Goal: Task Accomplishment & Management: Use online tool/utility

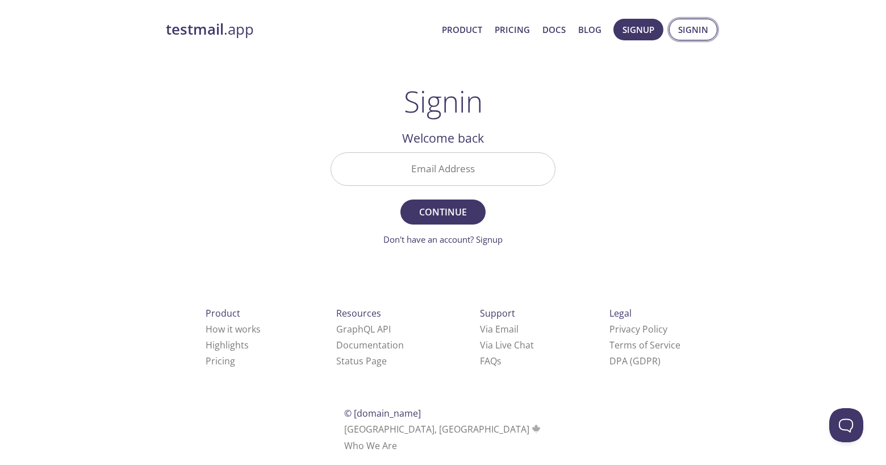
click at [698, 31] on span "Signin" at bounding box center [693, 29] width 30 height 15
click at [461, 172] on input "Email Address" at bounding box center [443, 169] width 224 height 32
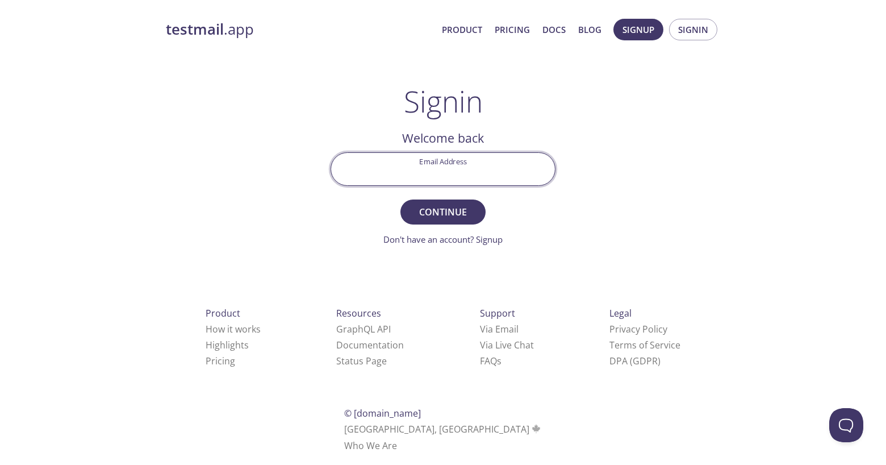
type input "[EMAIL_ADDRESS][DOMAIN_NAME]"
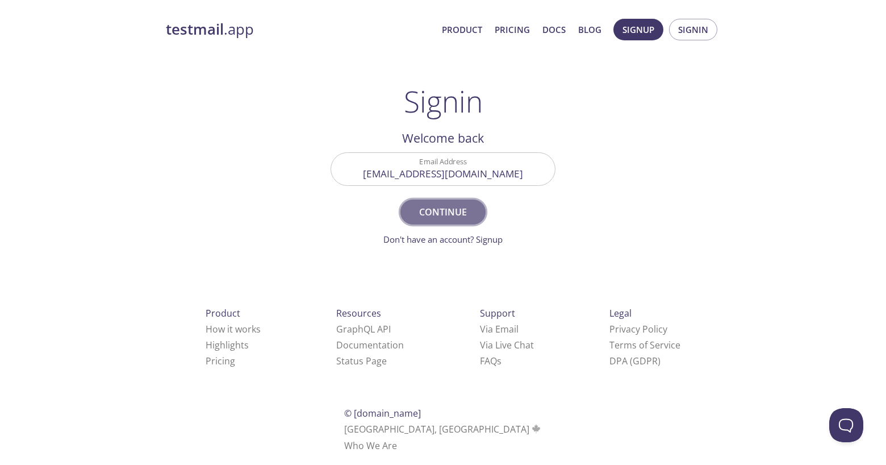
click at [466, 219] on span "Continue" at bounding box center [443, 212] width 60 height 16
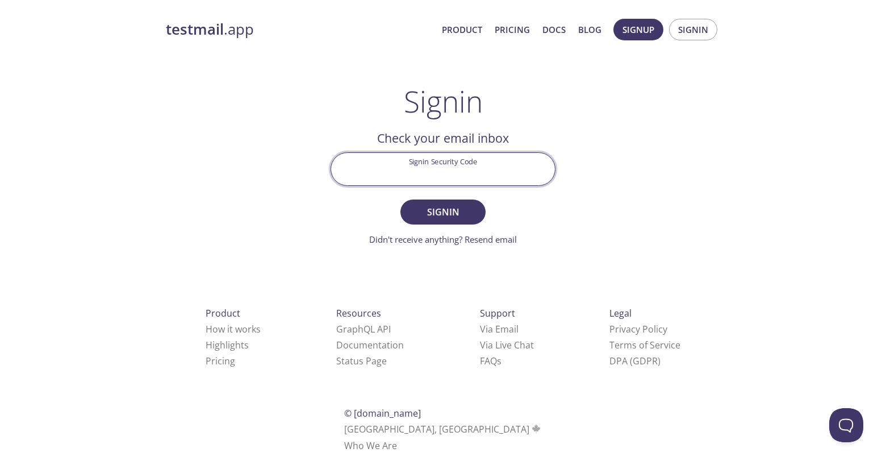
click at [484, 170] on input "Signin Security Code" at bounding box center [443, 169] width 224 height 32
click at [455, 243] on link "Didn't receive anything? Resend email" at bounding box center [443, 239] width 148 height 11
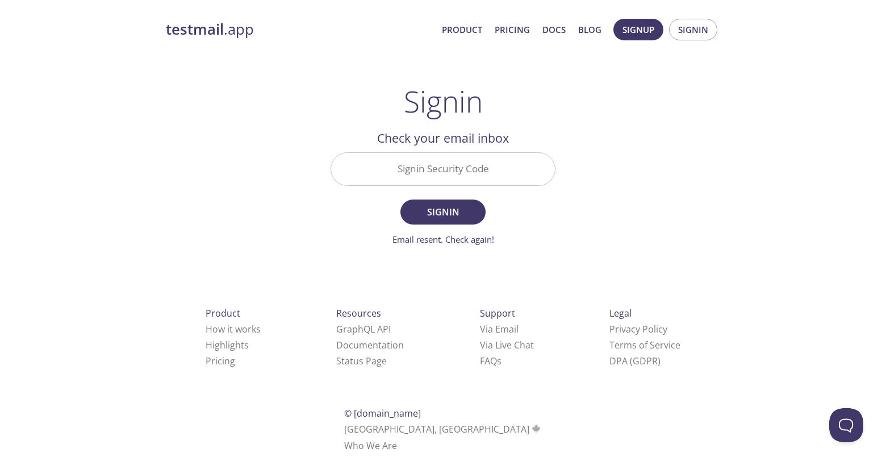
click at [397, 161] on input "Signin Security Code" at bounding box center [443, 169] width 224 height 32
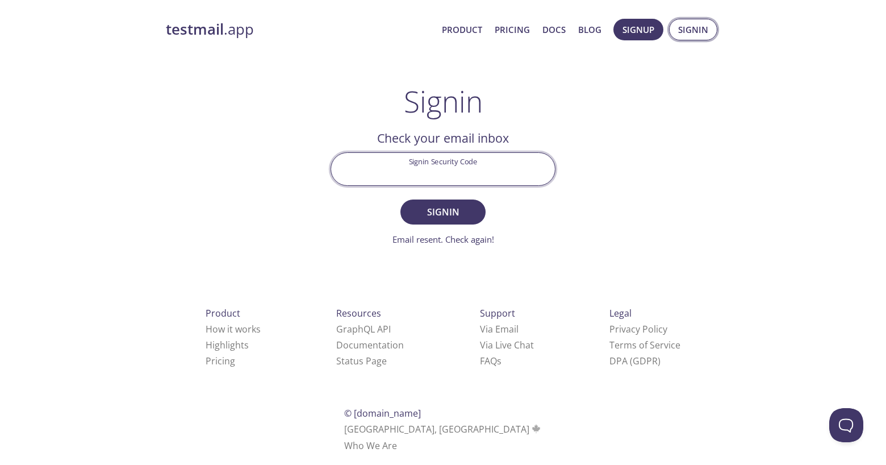
click at [697, 34] on span "Signin" at bounding box center [693, 29] width 30 height 15
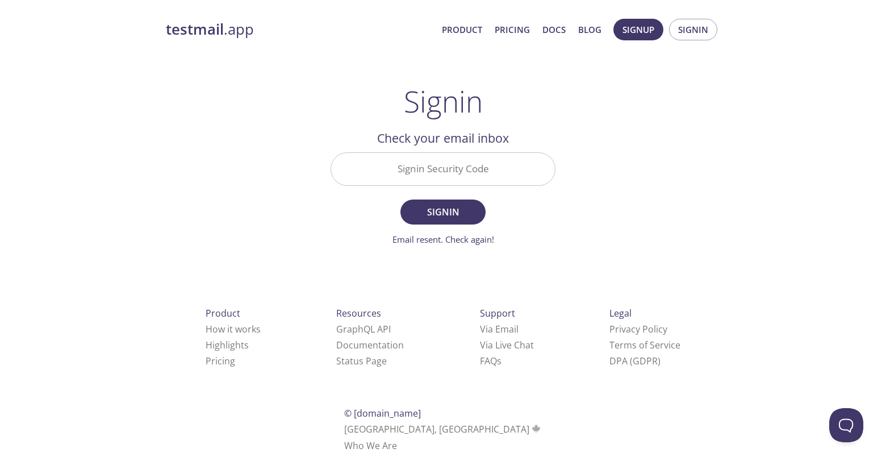
click at [445, 169] on input "Signin Security Code" at bounding box center [443, 169] width 224 height 32
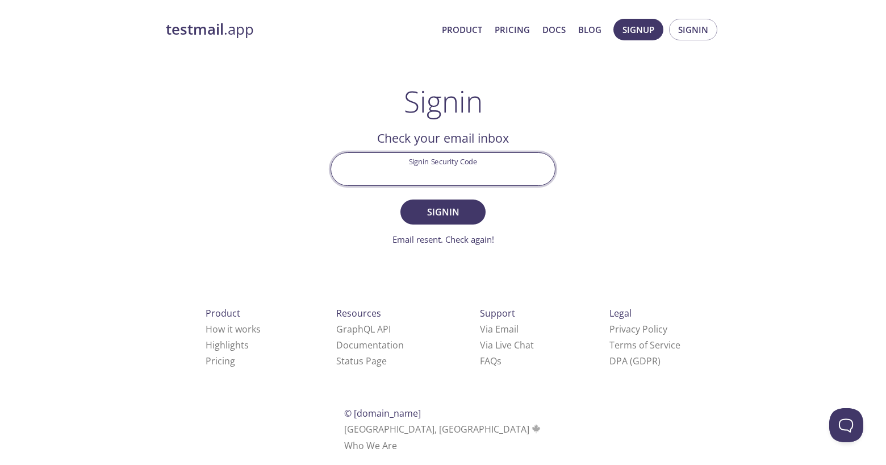
click at [446, 173] on input "Signin Security Code" at bounding box center [443, 169] width 224 height 32
click at [429, 166] on input "Signin Security Code" at bounding box center [443, 169] width 224 height 32
click at [400, 167] on input "Signin Security Code" at bounding box center [443, 169] width 224 height 32
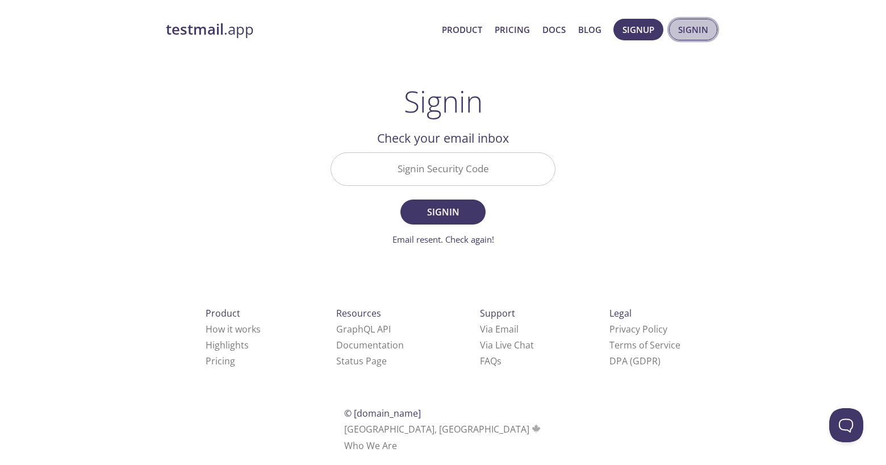
click at [686, 32] on span "Signin" at bounding box center [693, 29] width 30 height 15
click at [210, 27] on strong "testmail" at bounding box center [195, 29] width 58 height 20
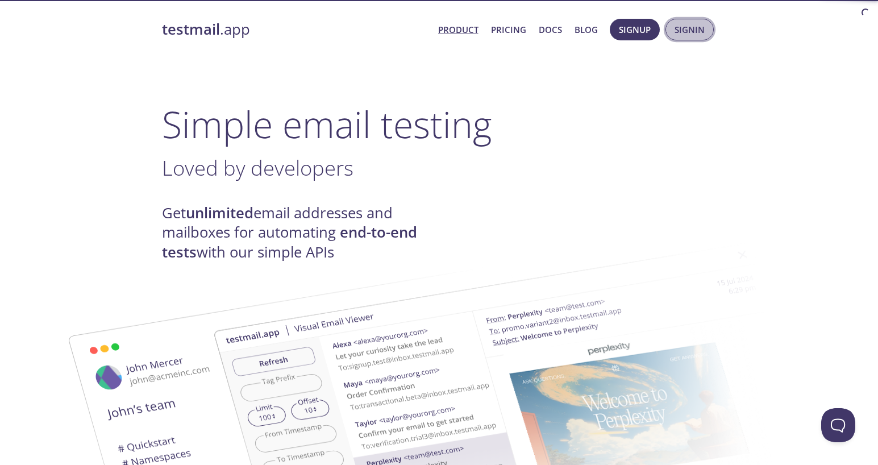
click at [678, 26] on span "Signin" at bounding box center [689, 29] width 30 height 15
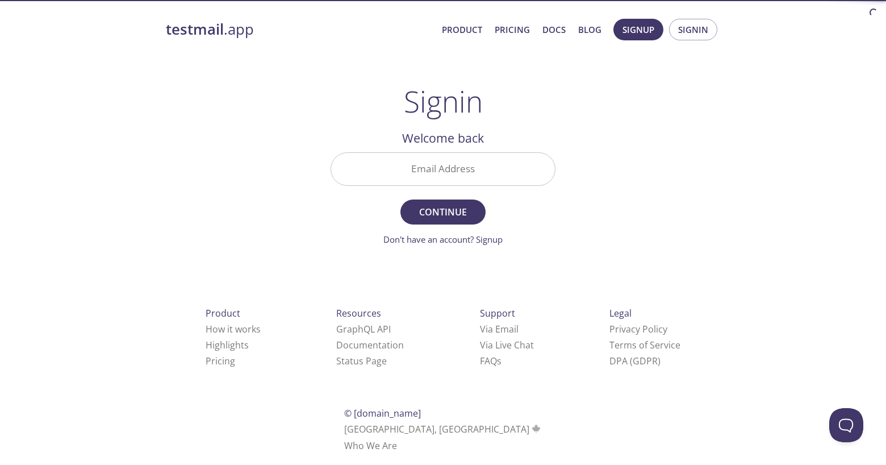
click at [467, 166] on input "Email Address" at bounding box center [443, 169] width 224 height 32
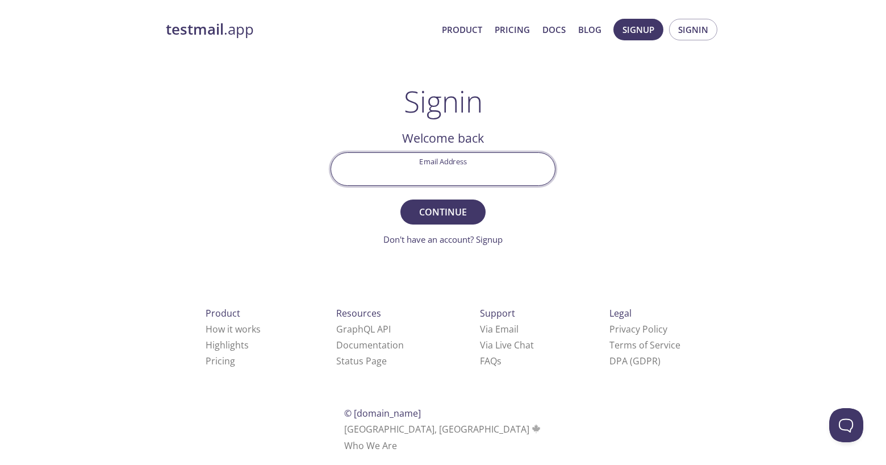
type input "[EMAIL_ADDRESS][DOMAIN_NAME]"
click at [453, 211] on span "Continue" at bounding box center [443, 212] width 60 height 16
click at [474, 161] on input "Signin Security Code" at bounding box center [443, 169] width 224 height 32
click at [450, 175] on input "Signin Security Code" at bounding box center [443, 169] width 224 height 32
paste input "4BPLWTC"
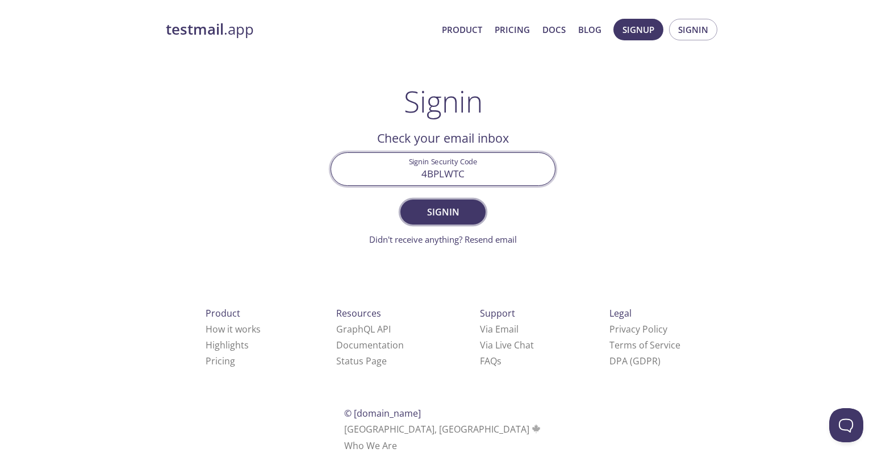
type input "4BPLWTC"
click at [452, 214] on span "Signin" at bounding box center [443, 212] width 60 height 16
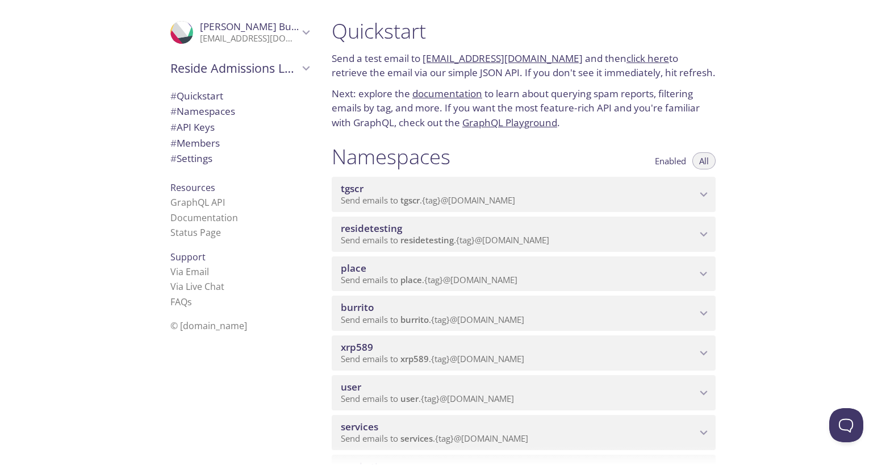
click at [575, 356] on p "Send emails to xrp589 . {tag} @[DOMAIN_NAME]" at bounding box center [519, 358] width 356 height 11
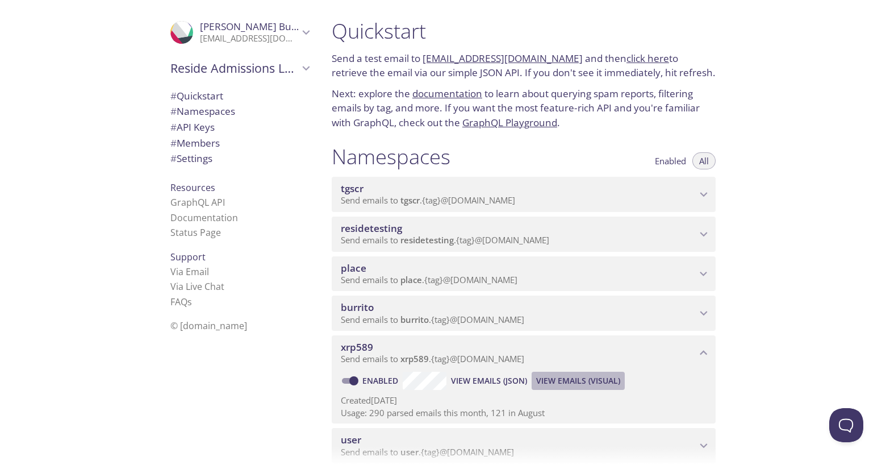
click at [571, 382] on span "View Emails (Visual)" at bounding box center [578, 381] width 84 height 14
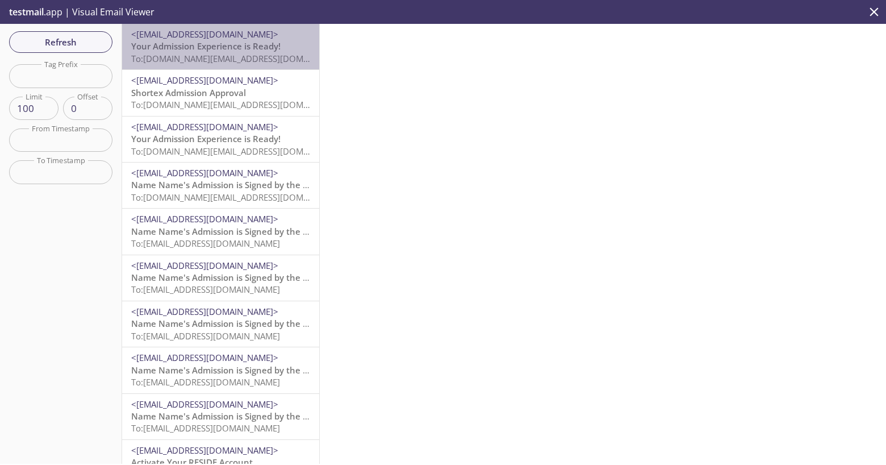
click at [256, 32] on span "<[EMAIL_ADDRESS][DOMAIN_NAME]>" at bounding box center [204, 33] width 147 height 11
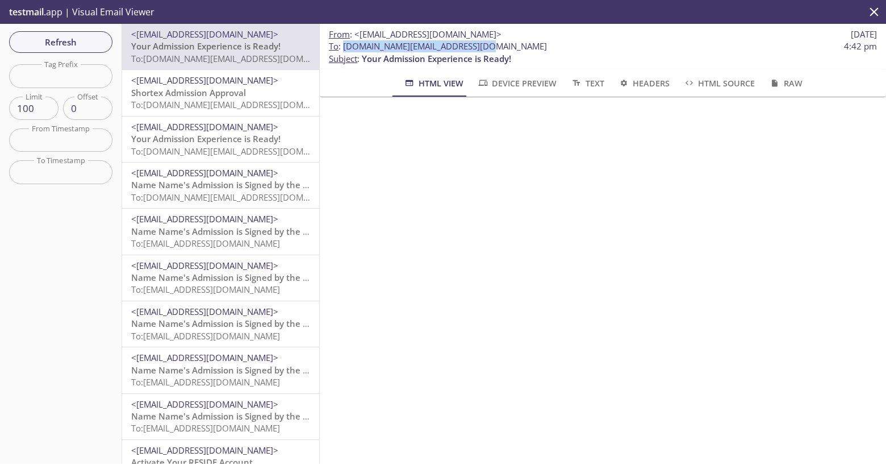
drag, startPoint x: 484, startPoint y: 49, endPoint x: 344, endPoint y: 49, distance: 140.3
click at [344, 49] on span "To : [DOMAIN_NAME][EMAIL_ADDRESS][DOMAIN_NAME] 4:42 pm" at bounding box center [603, 46] width 548 height 12
copy span "[DOMAIN_NAME][EMAIL_ADDRESS][DOMAIN_NAME]"
click at [64, 39] on span "Refresh" at bounding box center [60, 42] width 85 height 15
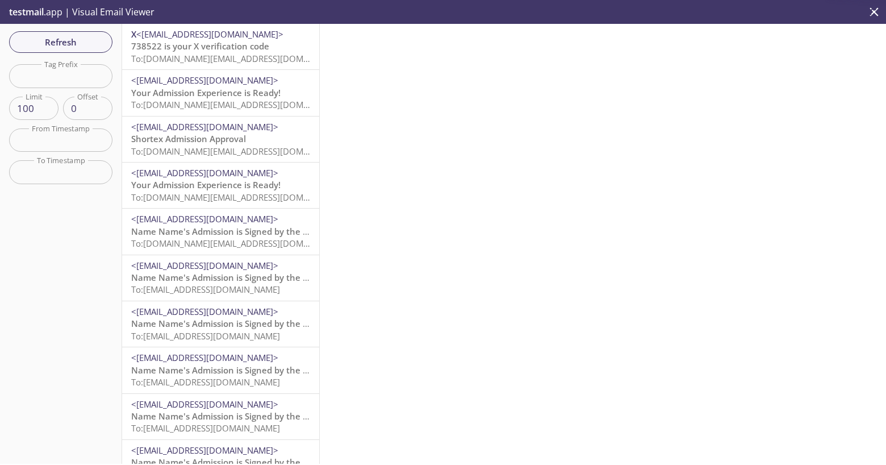
click at [228, 53] on span "To: [DOMAIN_NAME][EMAIL_ADDRESS][DOMAIN_NAME]" at bounding box center [239, 58] width 216 height 11
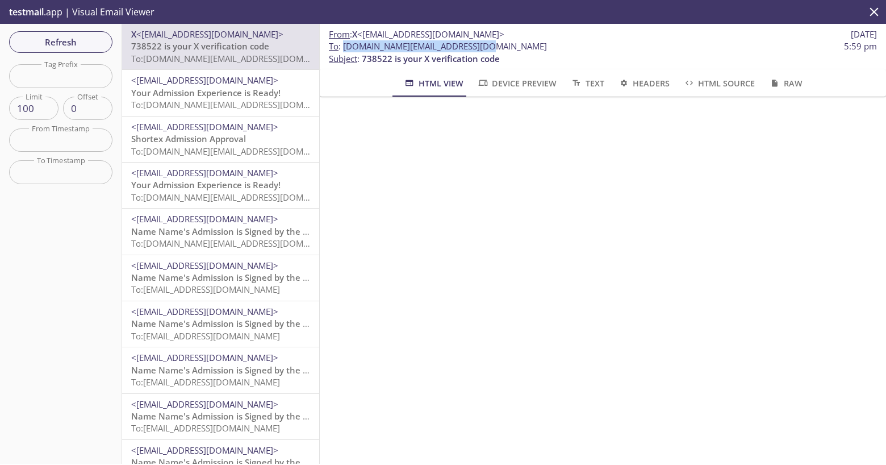
drag, startPoint x: 486, startPoint y: 48, endPoint x: 343, endPoint y: 49, distance: 142.6
click at [343, 49] on span "To : [DOMAIN_NAME][EMAIL_ADDRESS][DOMAIN_NAME] 5:59 pm" at bounding box center [603, 46] width 548 height 12
copy span "[DOMAIN_NAME][EMAIL_ADDRESS][DOMAIN_NAME]"
